Goal: Information Seeking & Learning: Find specific fact

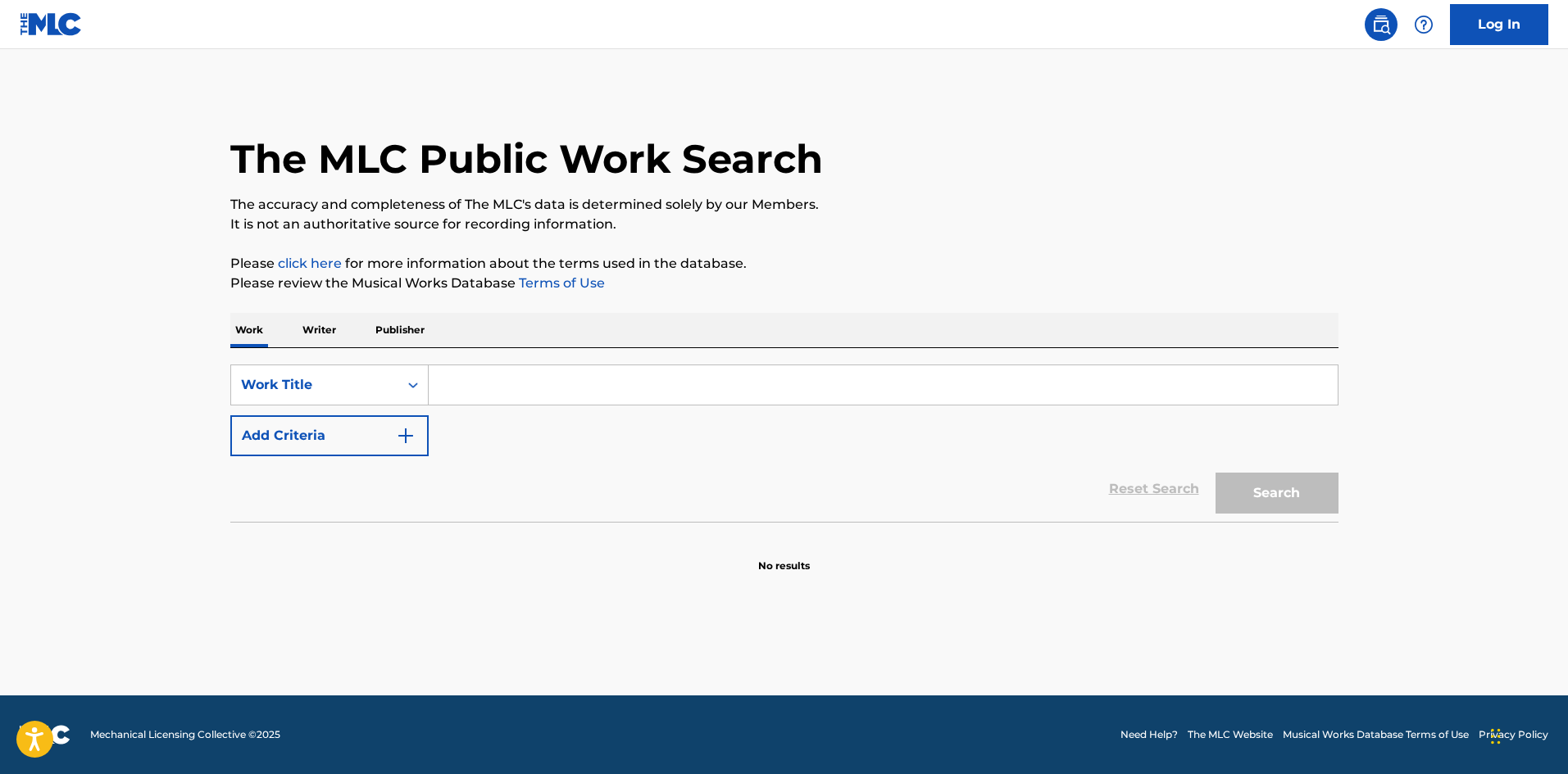
click at [583, 379] on input "Search Form" at bounding box center [883, 384] width 909 height 39
paste input "Gratidão"
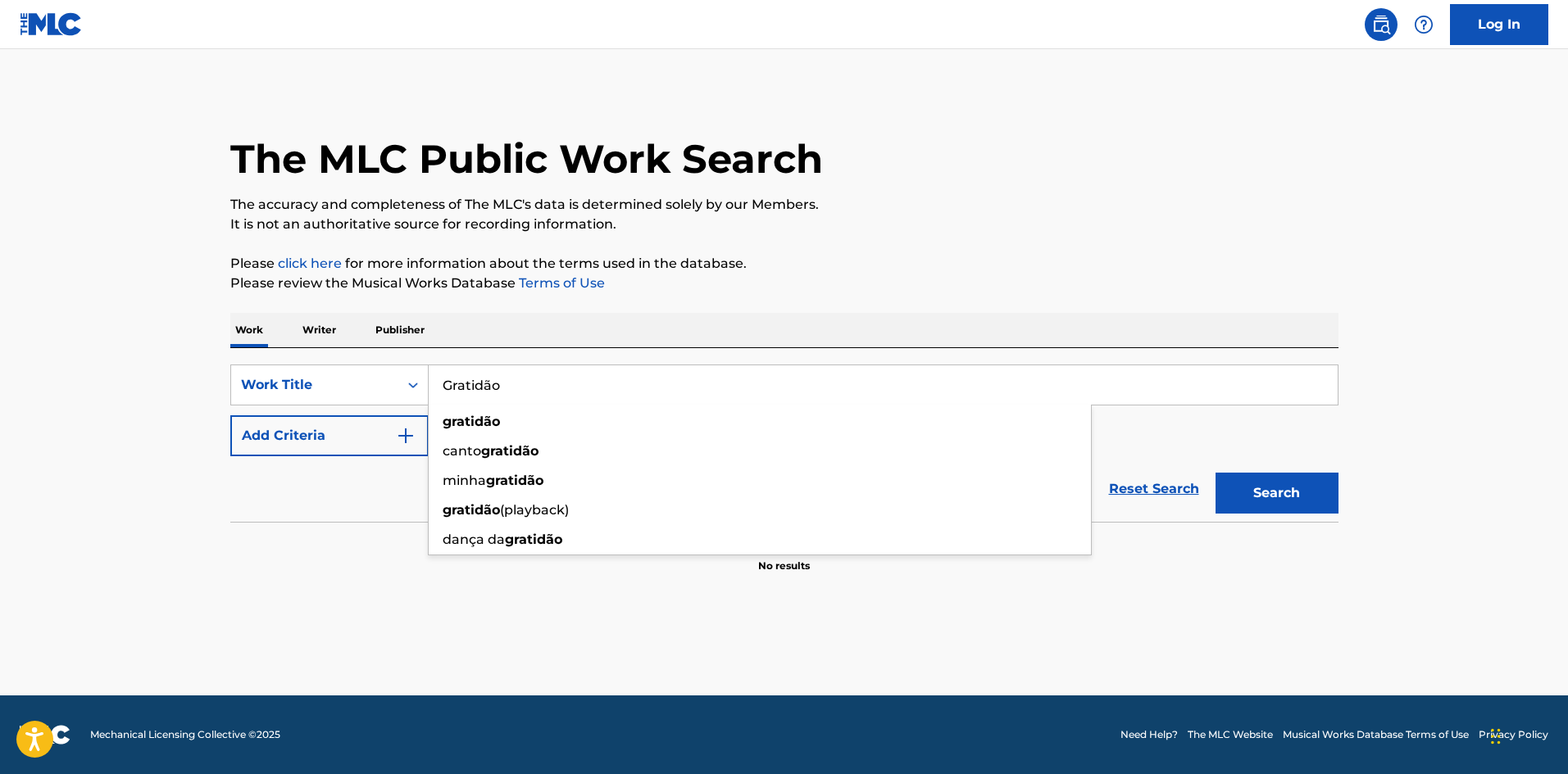
type input "Gratidão"
click at [358, 515] on div "Reset Search Search" at bounding box center [784, 488] width 1108 height 65
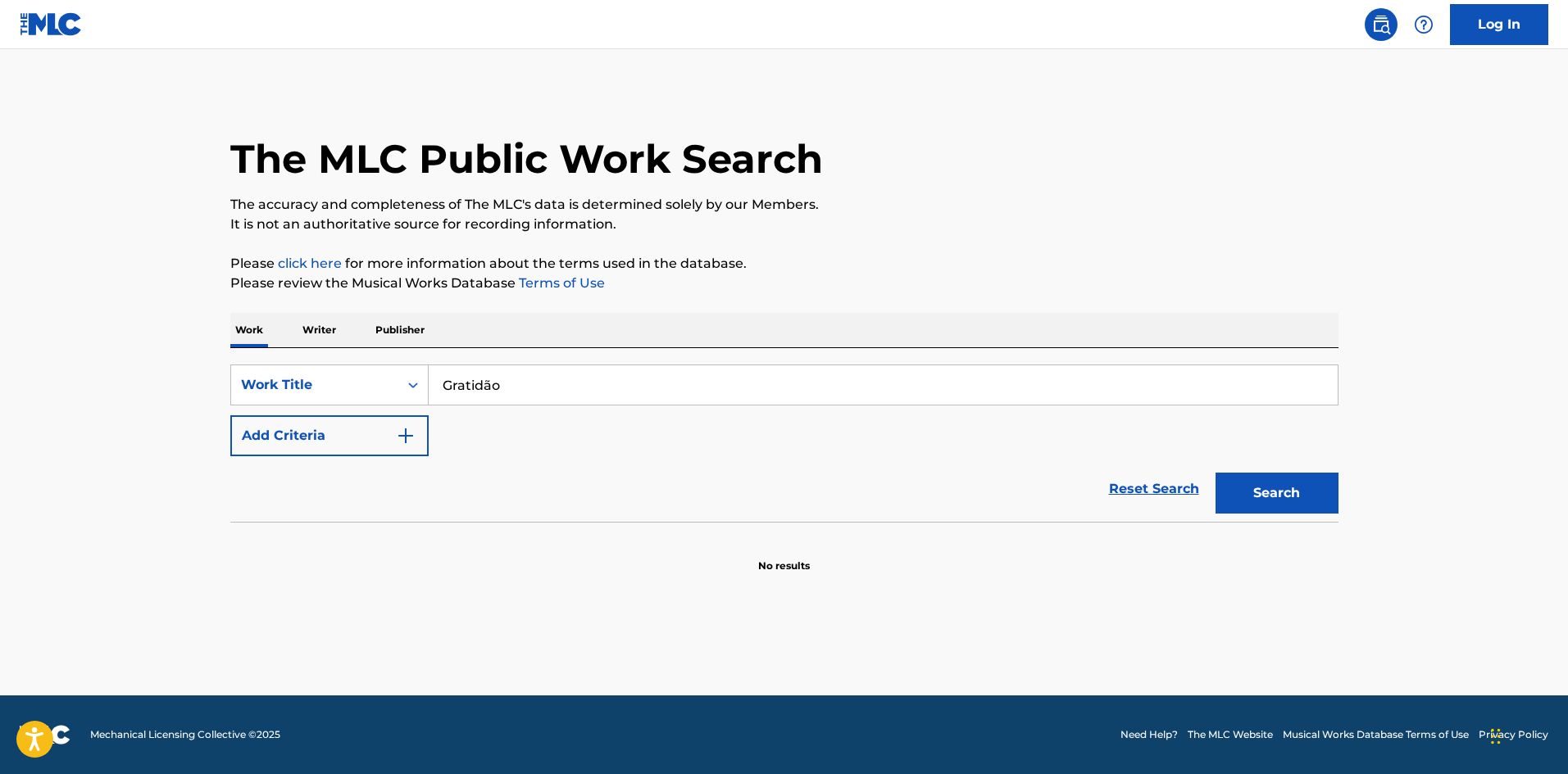
click at [390, 451] on button "Add Criteria" at bounding box center [329, 435] width 198 height 41
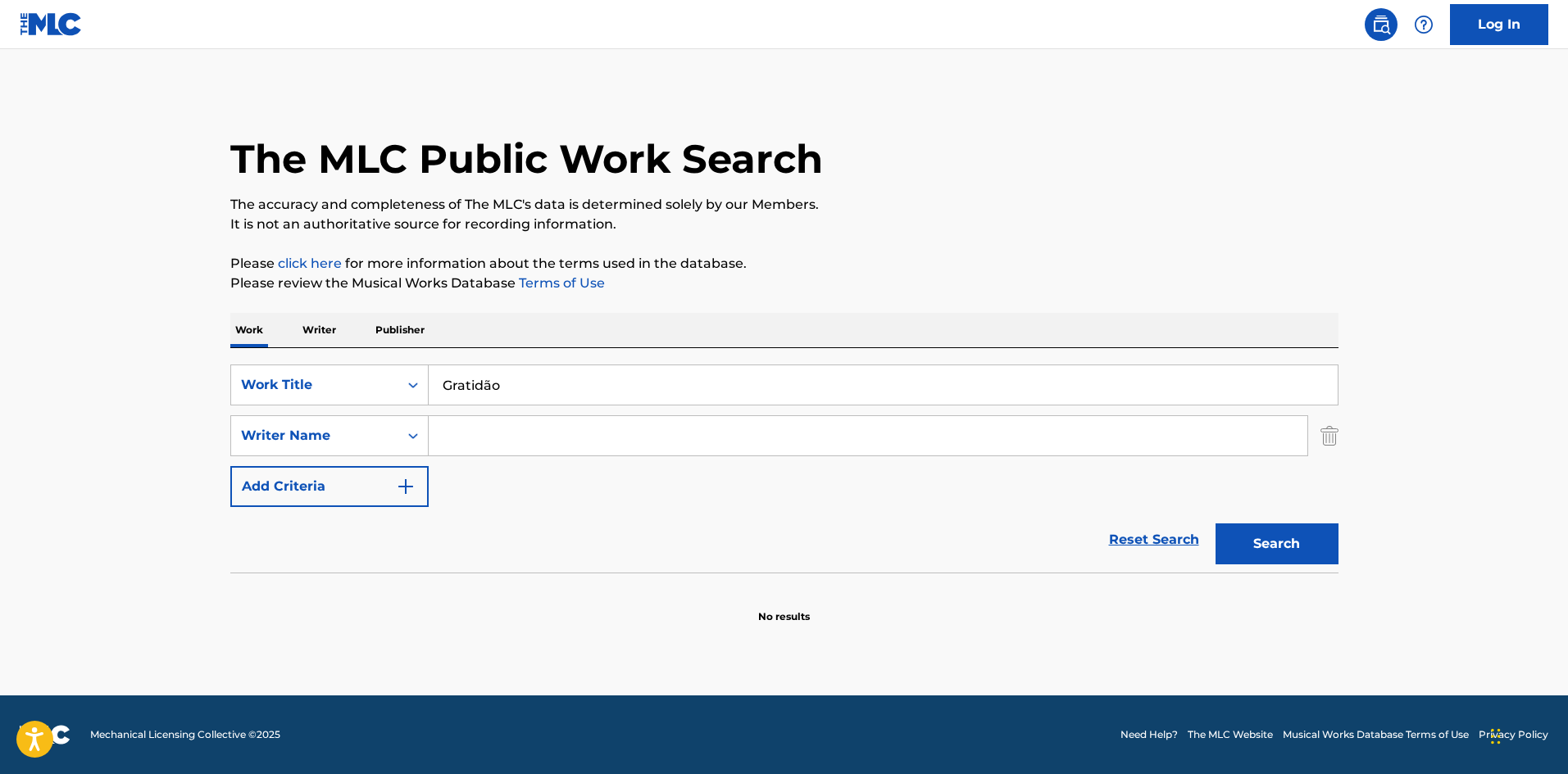
click at [484, 445] on input "Search Form" at bounding box center [867, 435] width 878 height 39
paste input "[PERSON_NAME] [PERSON_NAME]"
click at [1215, 523] on button "Search" at bounding box center [1276, 543] width 123 height 41
drag, startPoint x: 623, startPoint y: 439, endPoint x: 419, endPoint y: 420, distance: 204.9
click at [419, 420] on div "SearchWithCriteria9d99f3c0-9bba-4eb3-b98c-15119843d669 Writer Name [PERSON_NAME…" at bounding box center [784, 435] width 1108 height 41
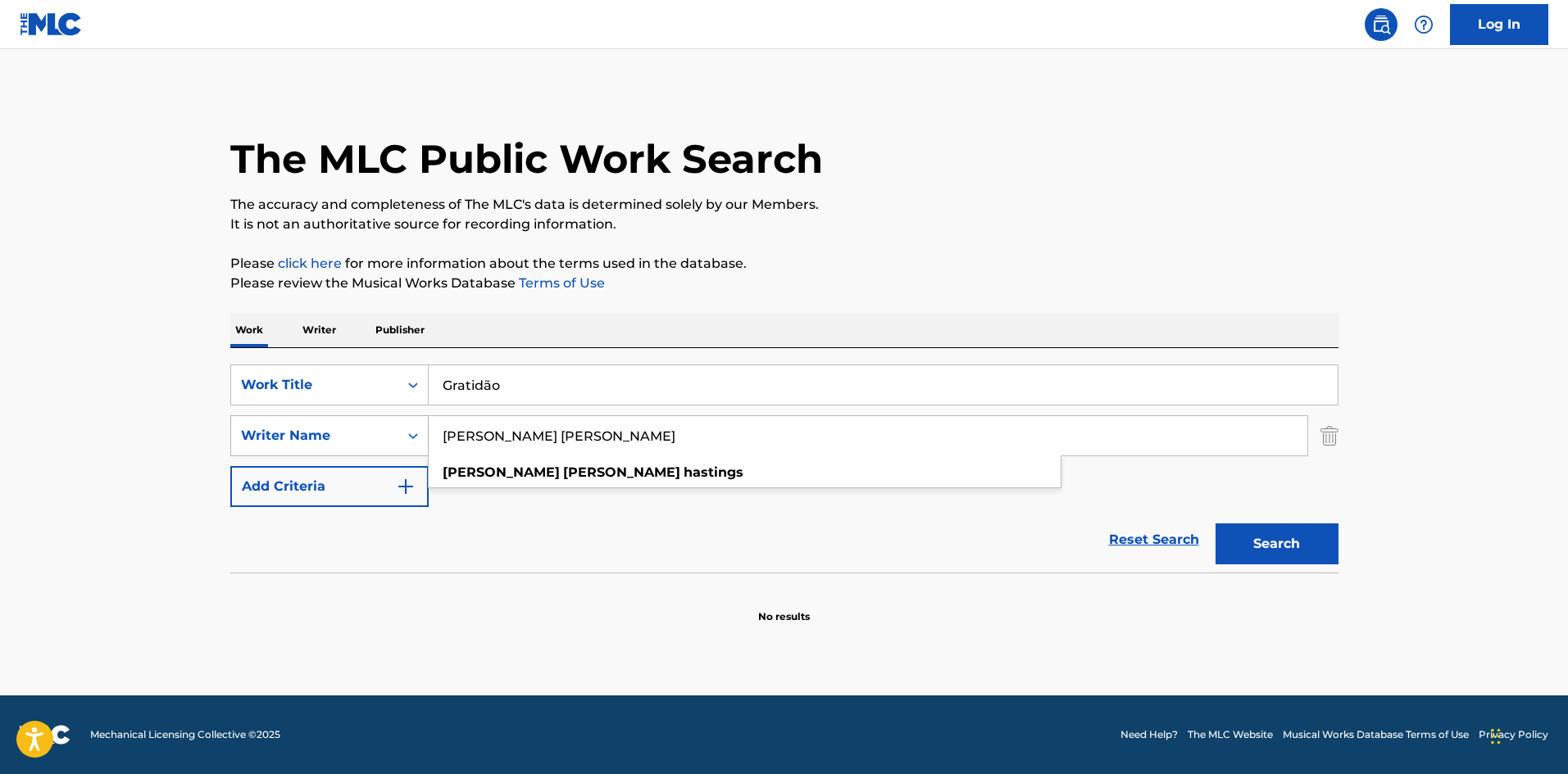
paste input "[PERSON_NAME]"
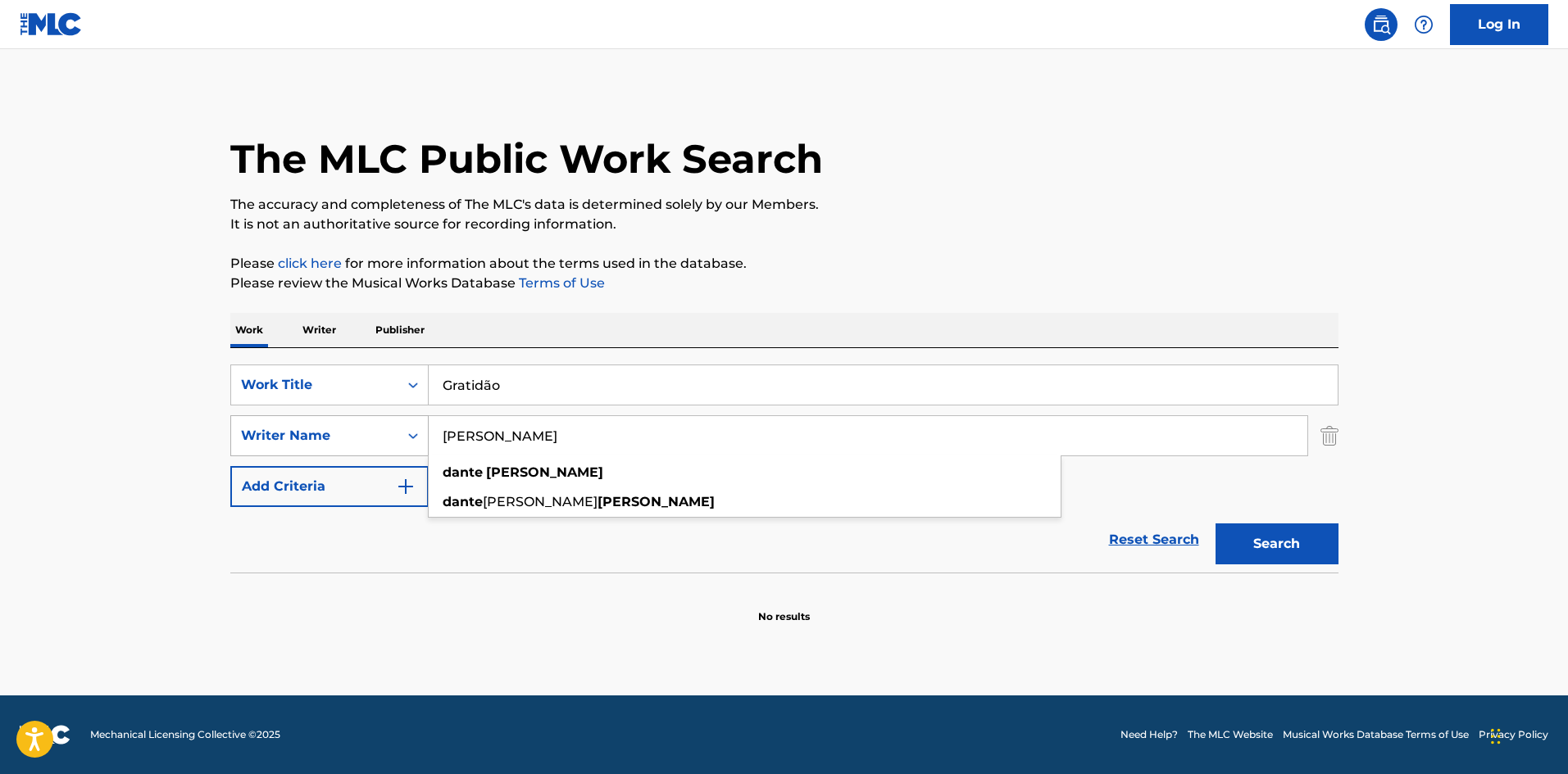
click at [1215, 523] on button "Search" at bounding box center [1276, 543] width 123 height 41
drag, startPoint x: 533, startPoint y: 439, endPoint x: 438, endPoint y: 430, distance: 95.4
click at [438, 430] on input "[PERSON_NAME]" at bounding box center [867, 435] width 878 height 39
paste input "[PERSON_NAME]"
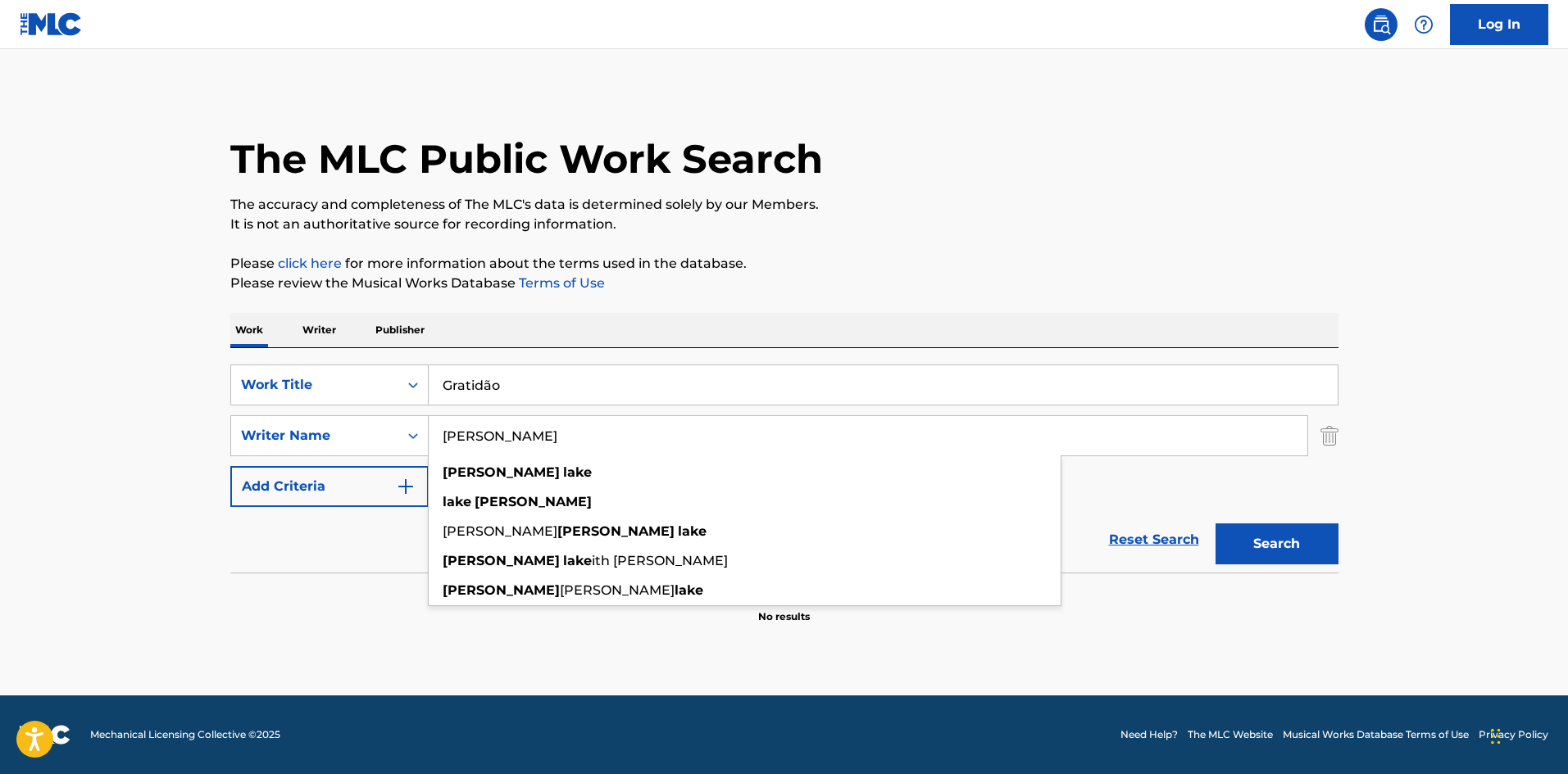
click at [1215, 523] on button "Search" at bounding box center [1276, 543] width 123 height 41
drag, startPoint x: 536, startPoint y: 438, endPoint x: 432, endPoint y: 428, distance: 104.5
click at [432, 428] on input "[PERSON_NAME]" at bounding box center [867, 435] width 878 height 39
paste input "[PERSON_NAME]"
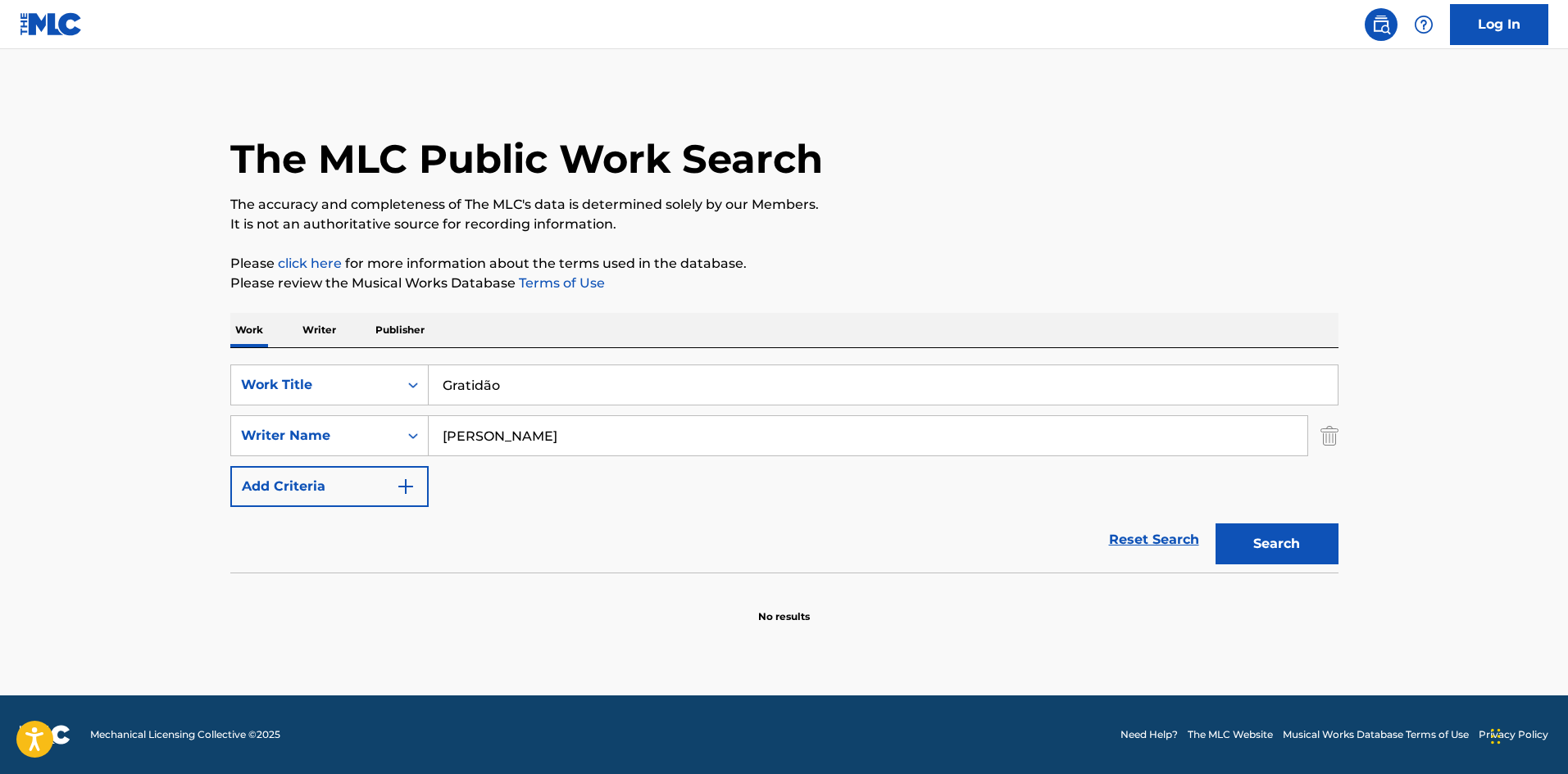
type input "[PERSON_NAME]"
click at [1215, 523] on button "Search" at bounding box center [1276, 543] width 123 height 41
drag, startPoint x: 414, startPoint y: 383, endPoint x: 389, endPoint y: 382, distance: 25.0
click at [389, 382] on div "SearchWithCriteriab15be9c6-ffd0-430c-aece-1fe59e3543f4 Work Title Gratidão grat…" at bounding box center [784, 384] width 1108 height 41
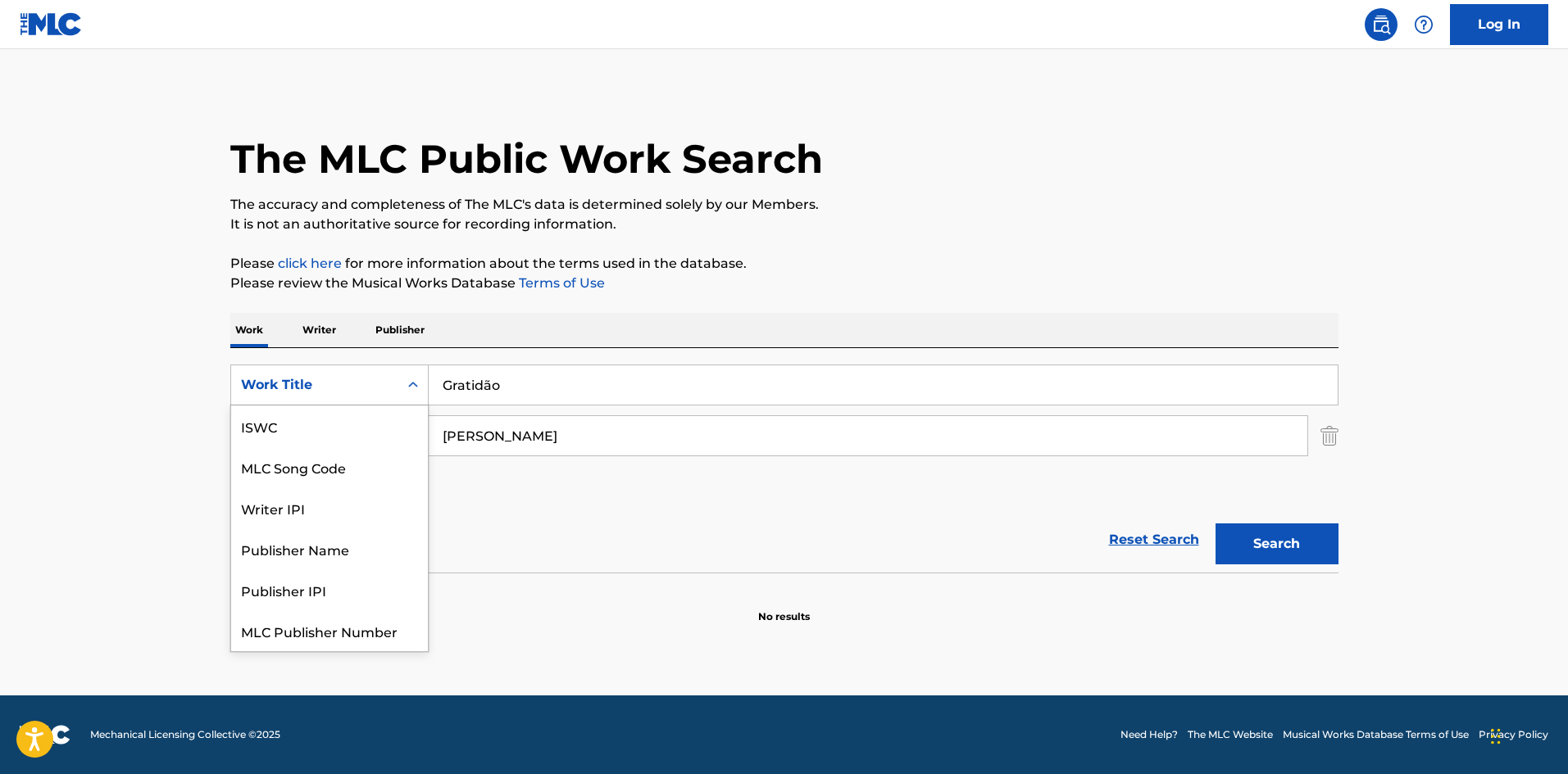
click at [389, 382] on div "Work Title" at bounding box center [315, 385] width 167 height 31
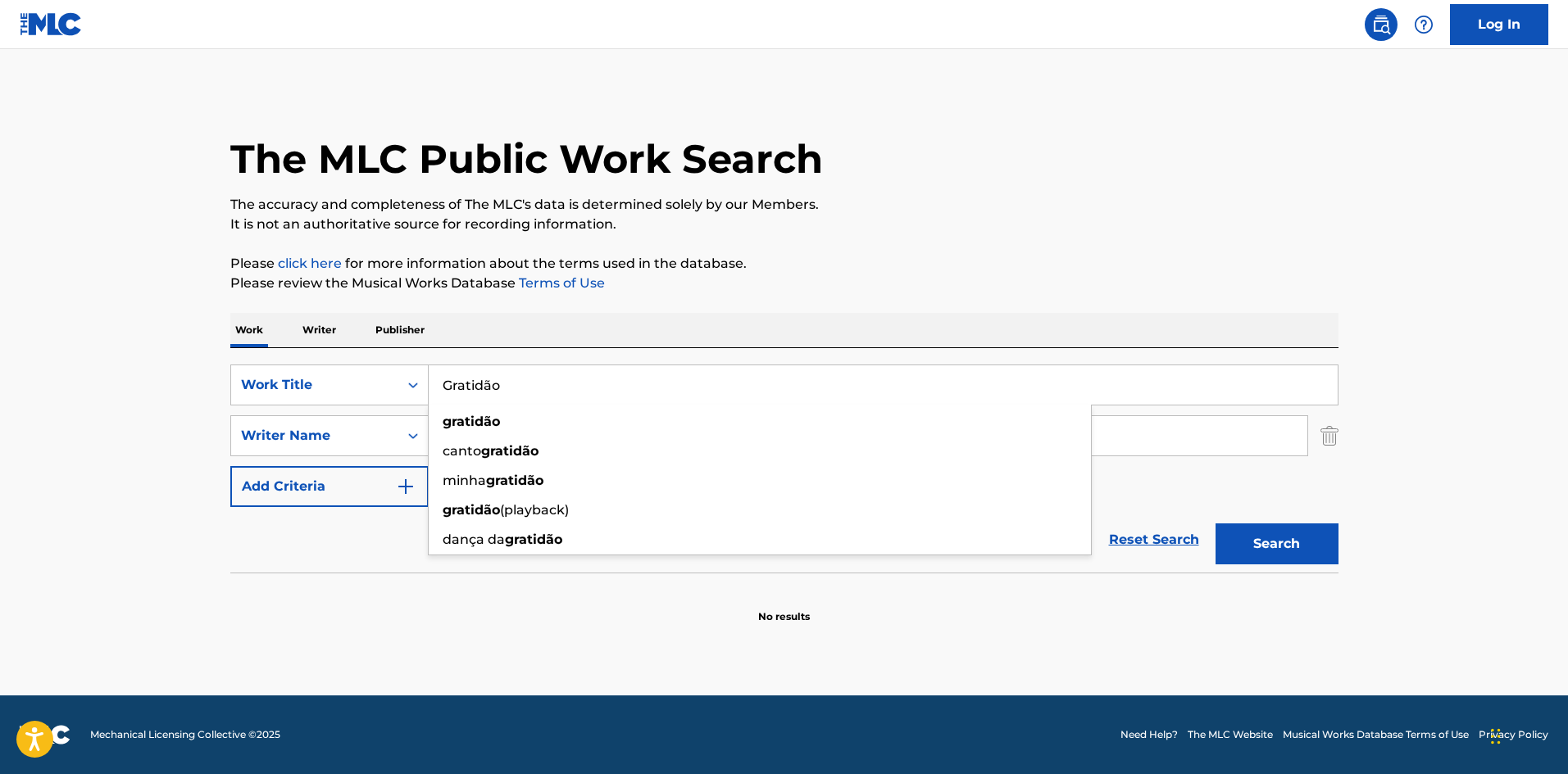
drag, startPoint x: 517, startPoint y: 390, endPoint x: 439, endPoint y: 380, distance: 78.6
click at [439, 380] on input "Gratidão" at bounding box center [883, 384] width 909 height 39
paste input "tude"
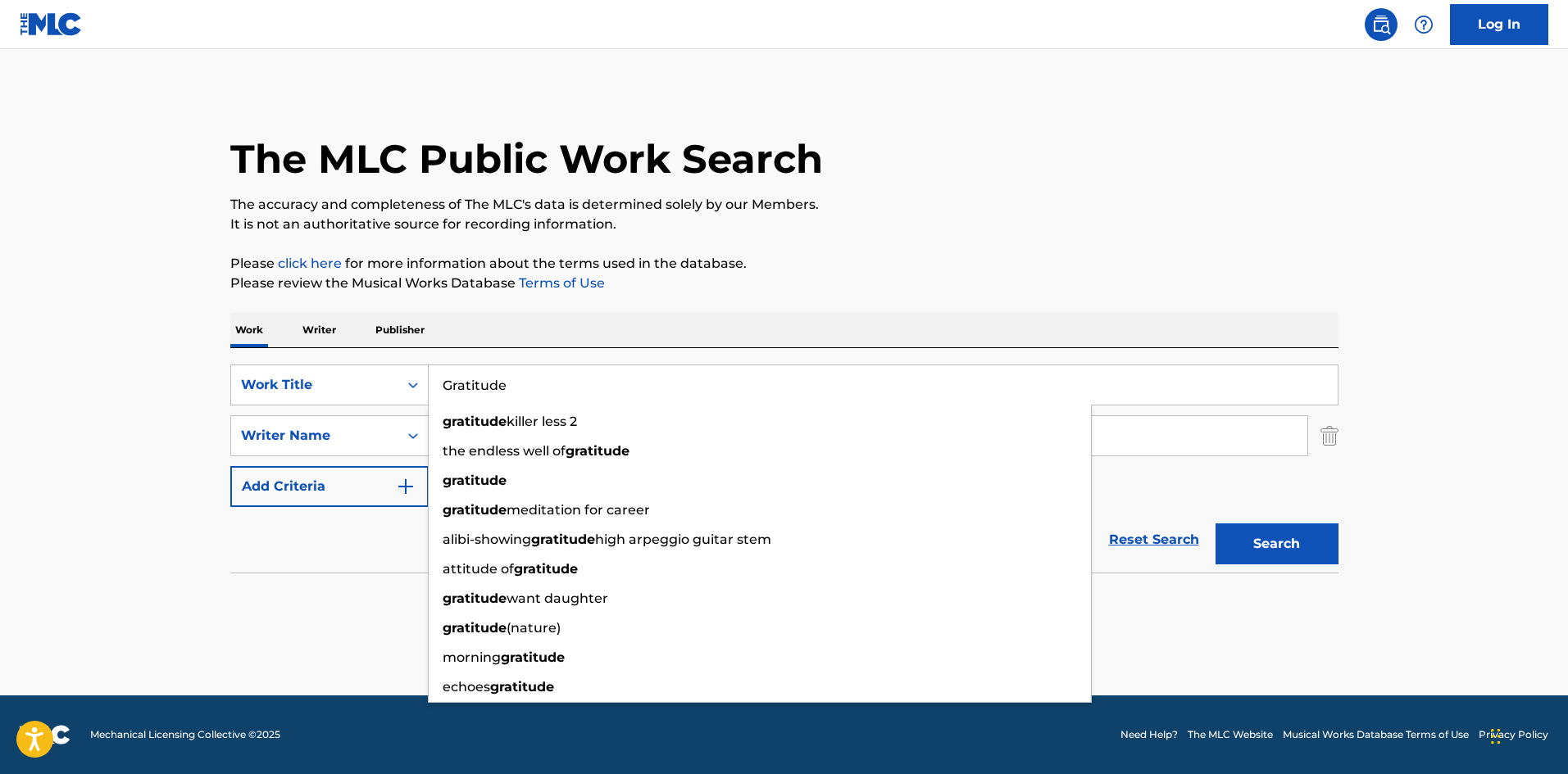
type input "Gratitude"
click at [369, 574] on section at bounding box center [784, 577] width 1108 height 9
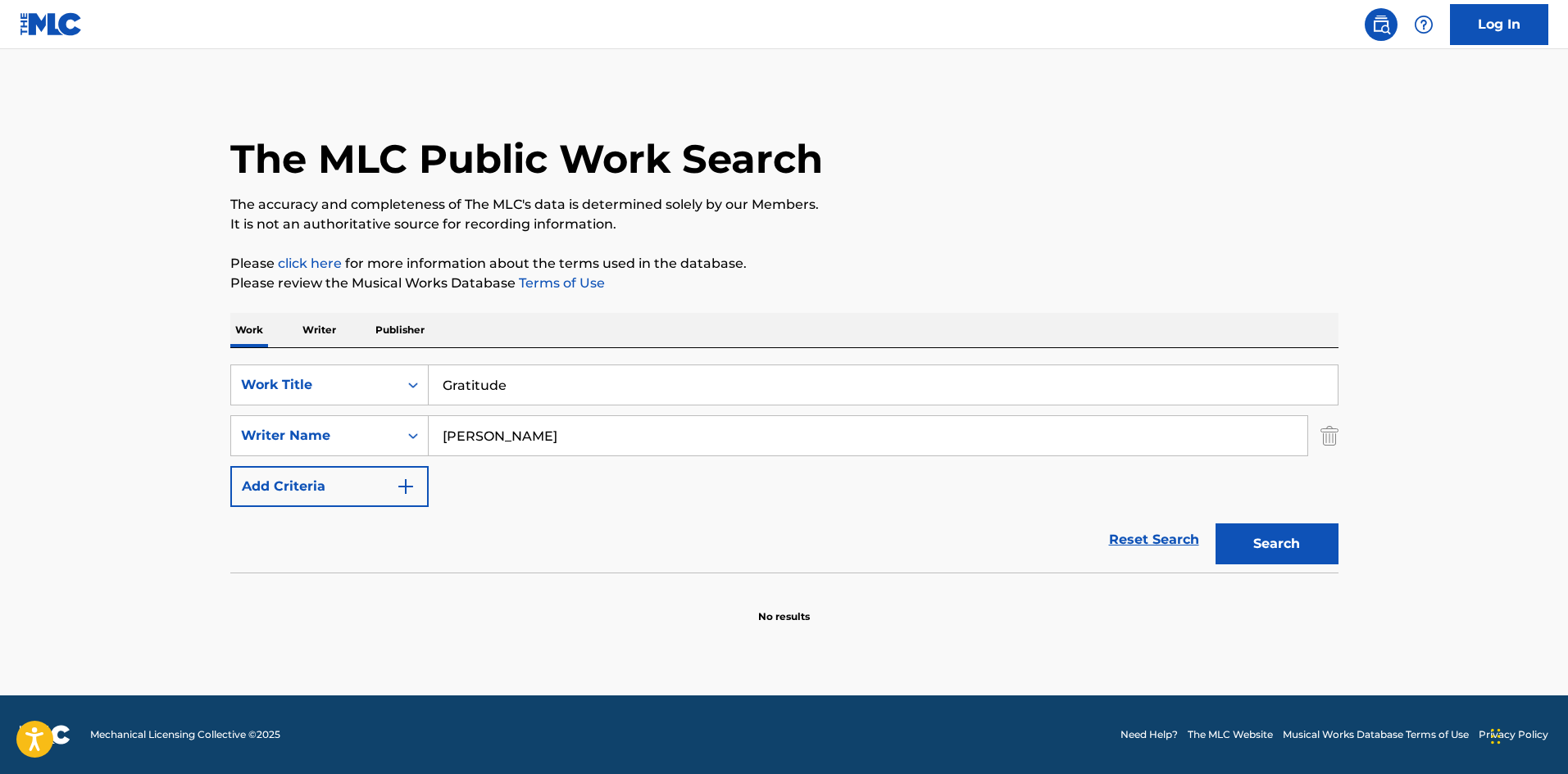
click at [1242, 533] on button "Search" at bounding box center [1276, 543] width 123 height 41
drag, startPoint x: 527, startPoint y: 438, endPoint x: 438, endPoint y: 436, distance: 89.0
click at [438, 436] on input "[PERSON_NAME]" at bounding box center [867, 435] width 878 height 39
paste input "[PERSON_NAME] [PERSON_NAME]"
type input "[PERSON_NAME] [PERSON_NAME]"
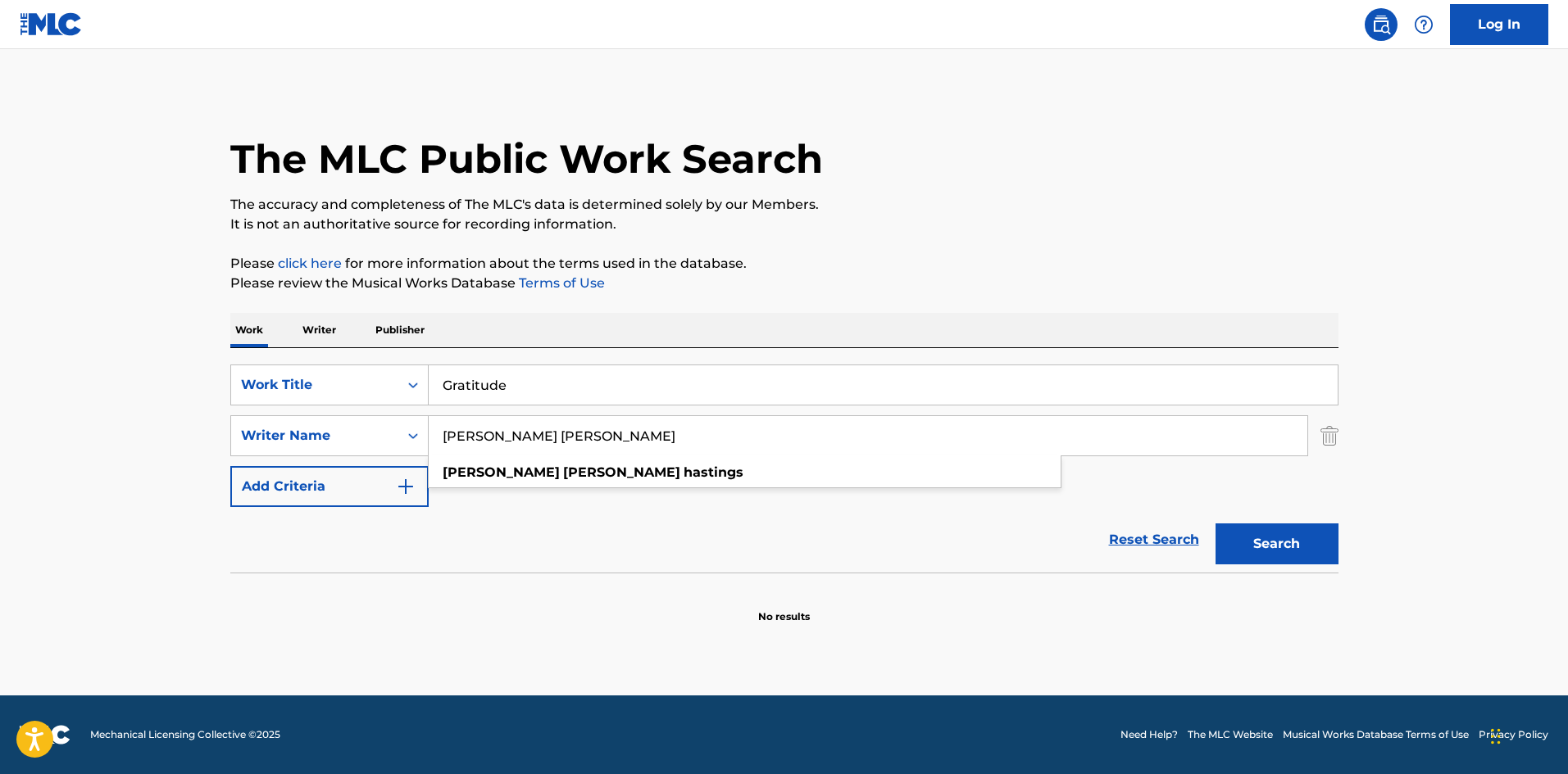
click at [1215, 523] on button "Search" at bounding box center [1276, 543] width 123 height 41
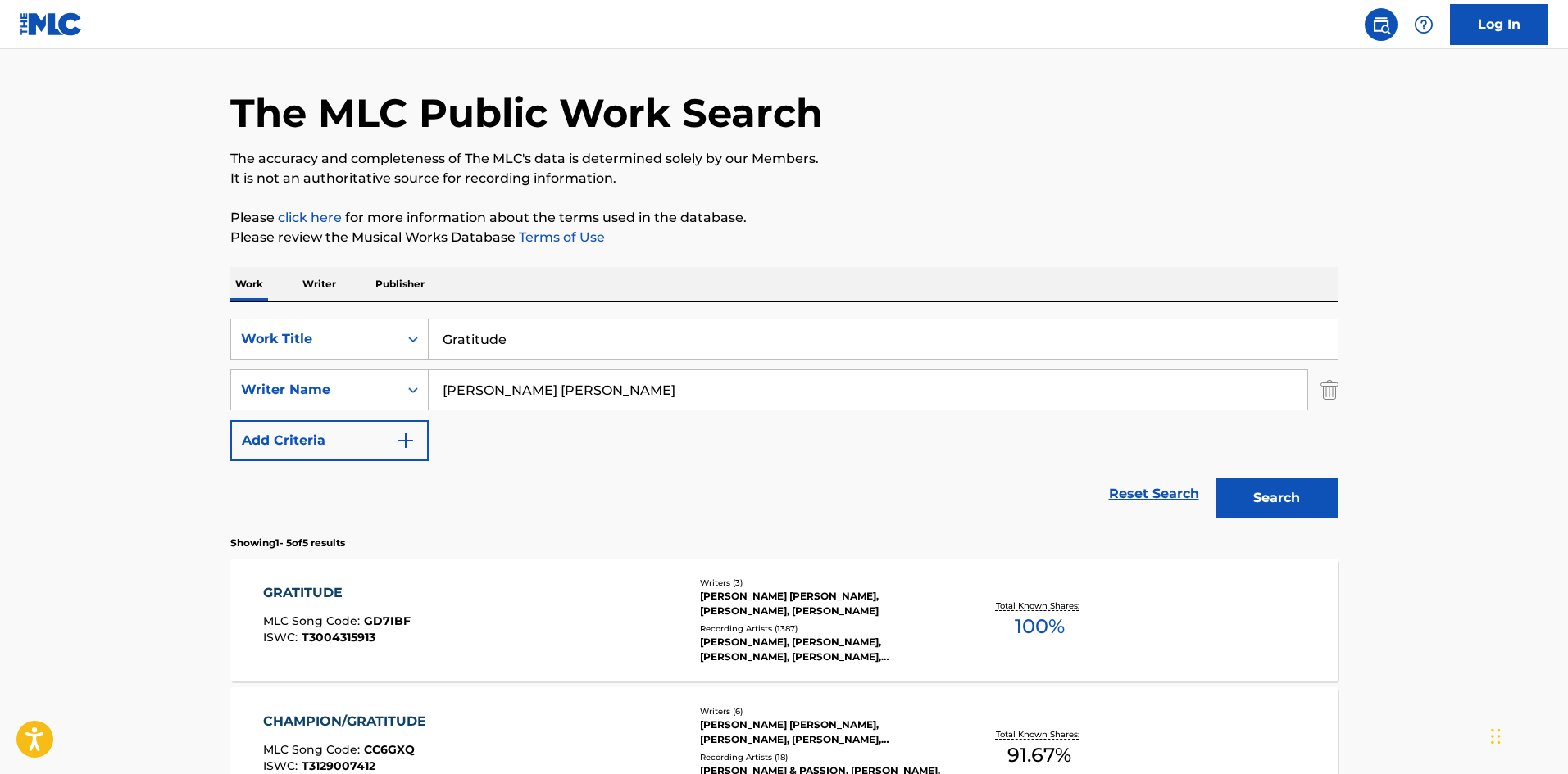
scroll to position [82, 0]
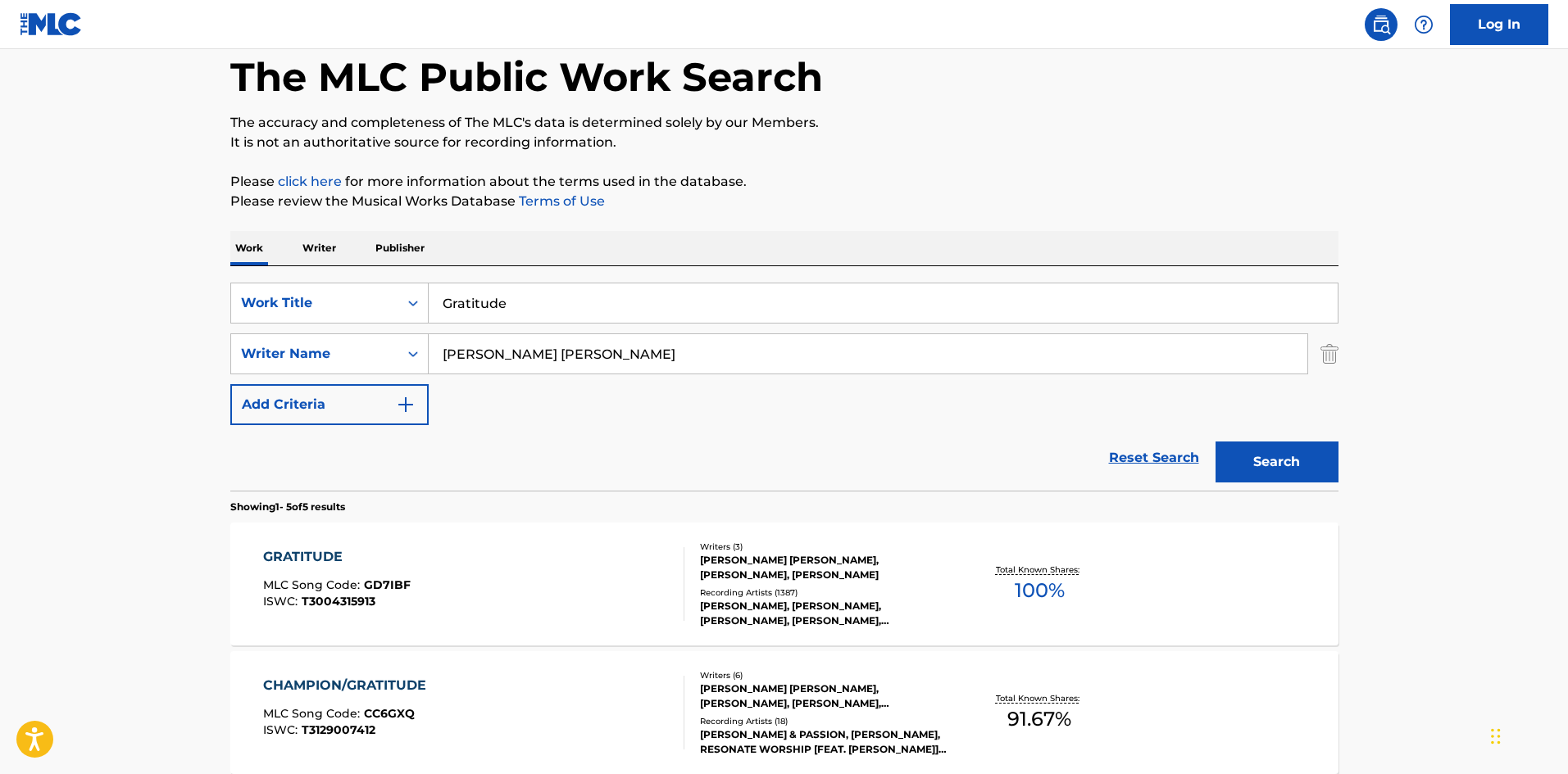
click at [526, 435] on div "Reset Search Search" at bounding box center [784, 458] width 1108 height 65
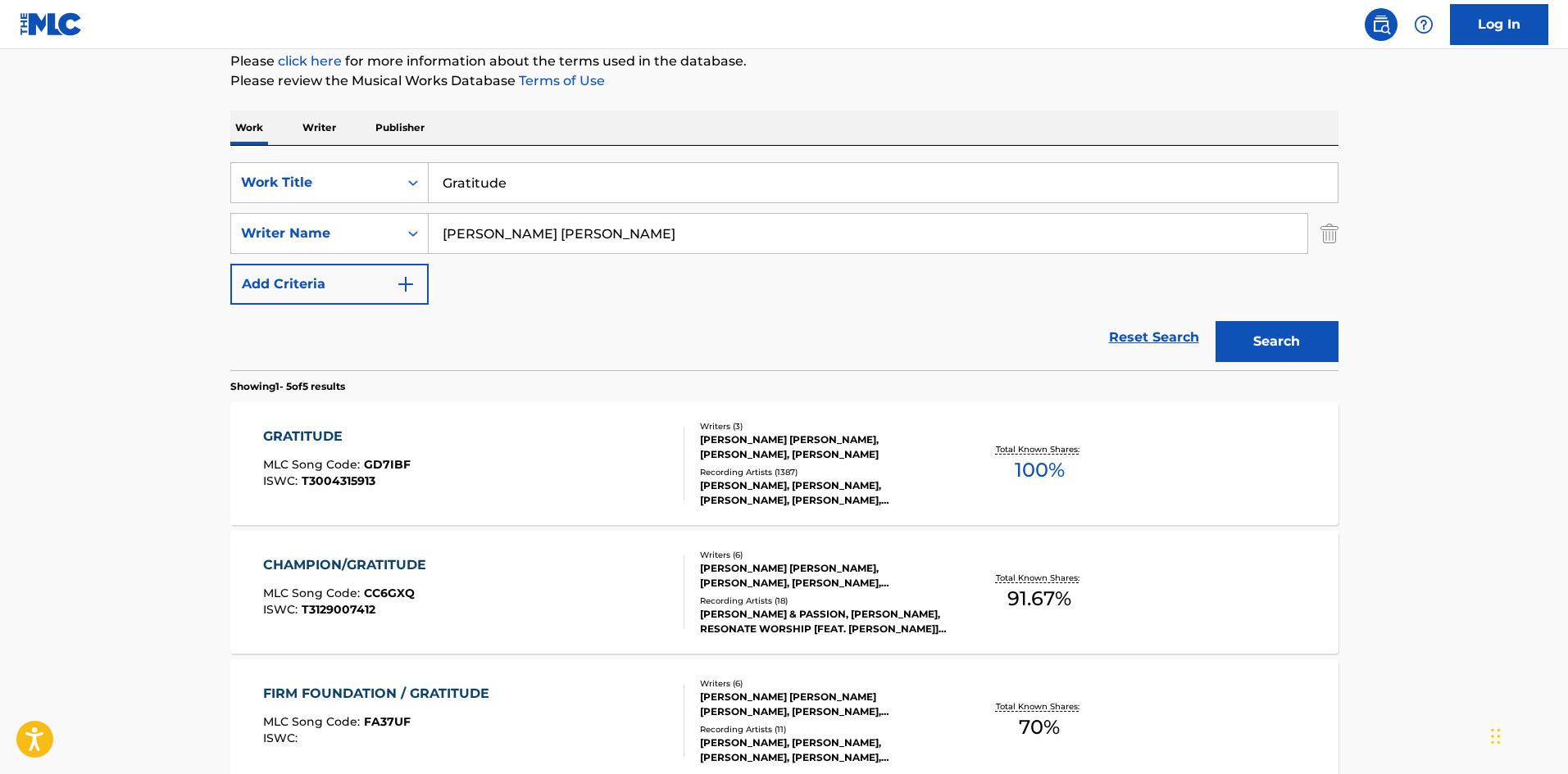
scroll to position [328, 0]
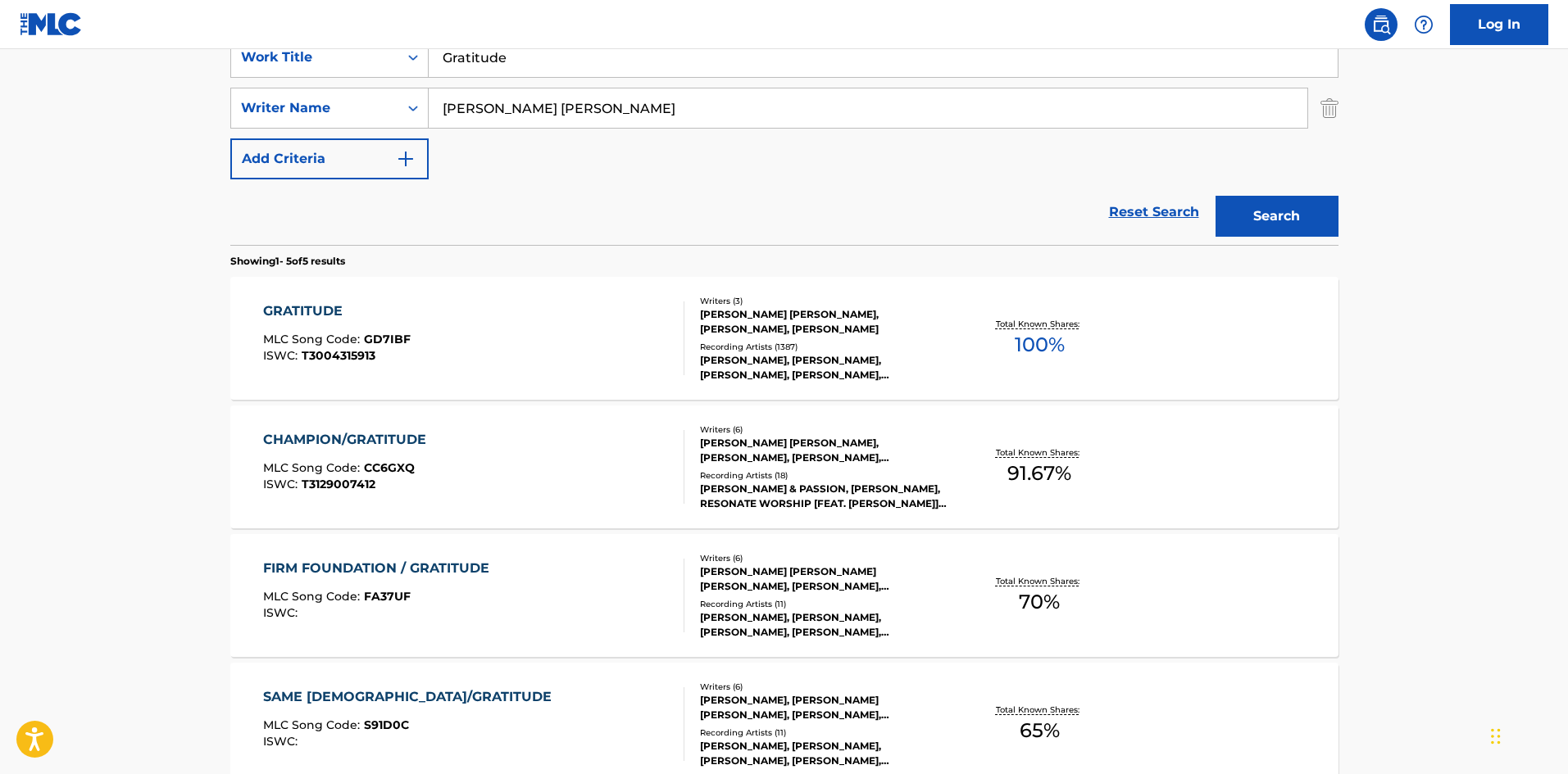
click at [502, 323] on div "GRATITUDE MLC Song Code : GD7IBF ISWC : T3004315913" at bounding box center [474, 338] width 421 height 74
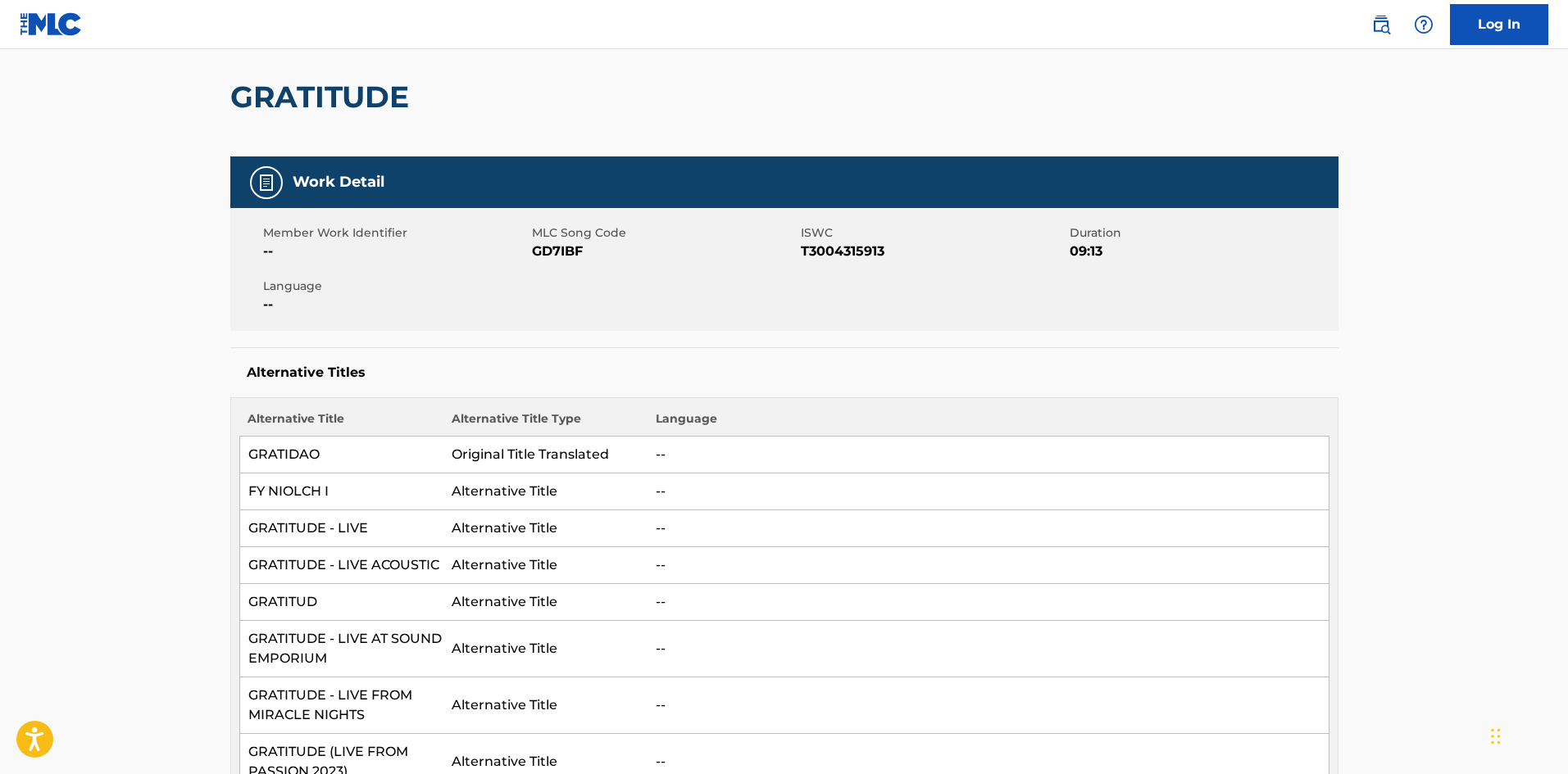
scroll to position [164, 0]
